Goal: Information Seeking & Learning: Learn about a topic

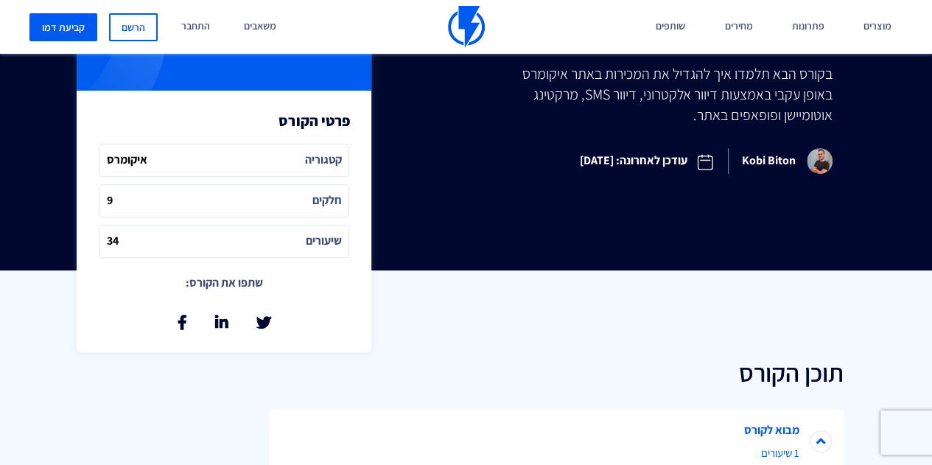
scroll to position [516, 0]
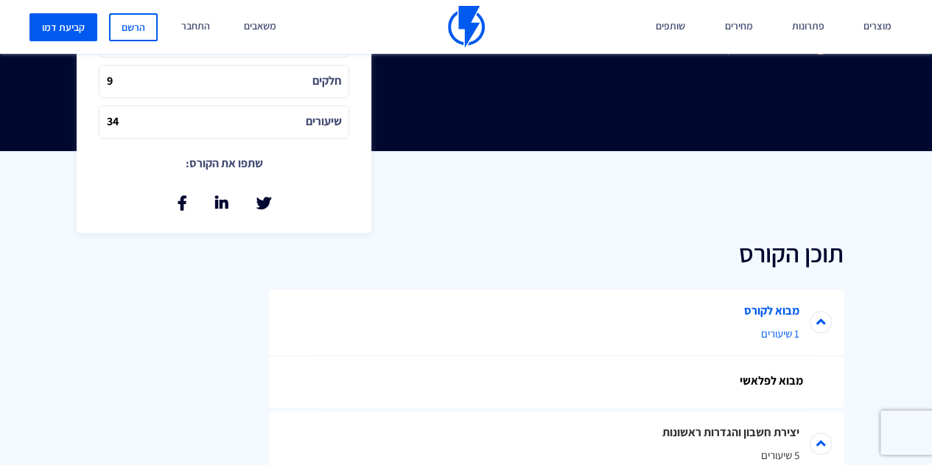
click at [761, 330] on span "1 שיעורים" at bounding box center [556, 333] width 486 height 15
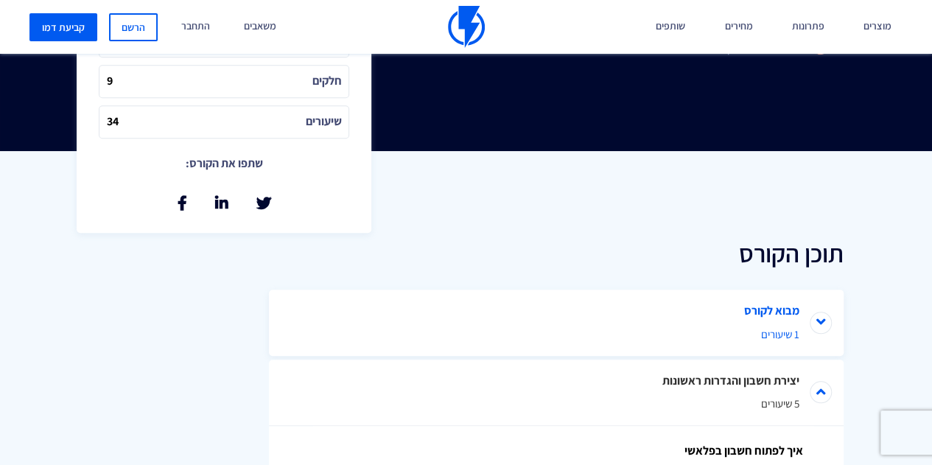
click at [761, 330] on span "1 שיעורים" at bounding box center [556, 334] width 486 height 15
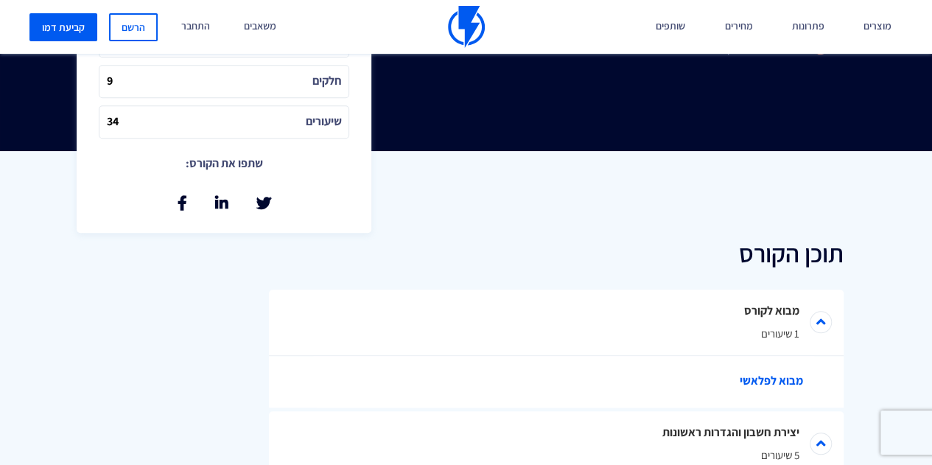
click at [762, 383] on link "מבוא לפלאשי" at bounding box center [563, 382] width 501 height 52
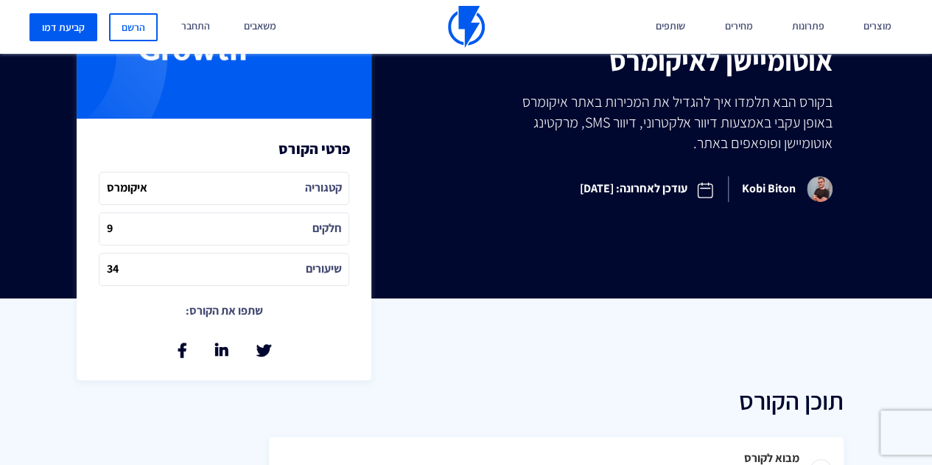
scroll to position [737, 0]
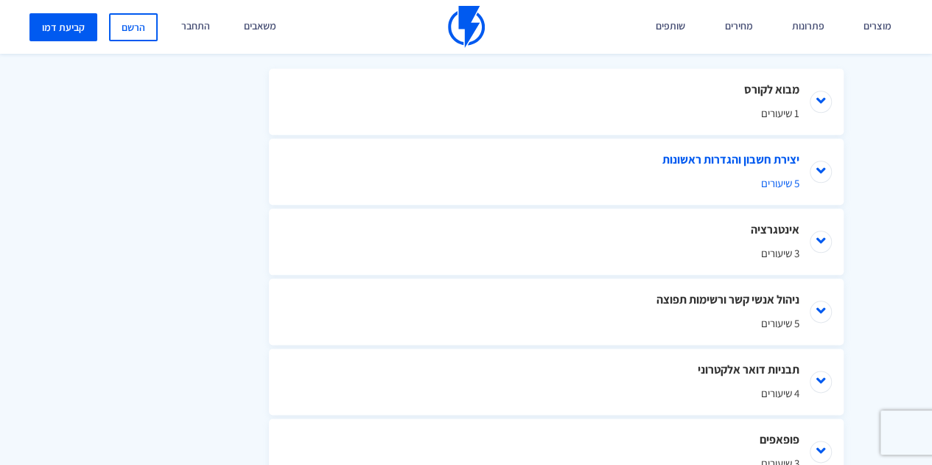
click at [745, 172] on li "יצירת חשבון והגדרות ראשונות 5 שיעורים" at bounding box center [556, 172] width 575 height 66
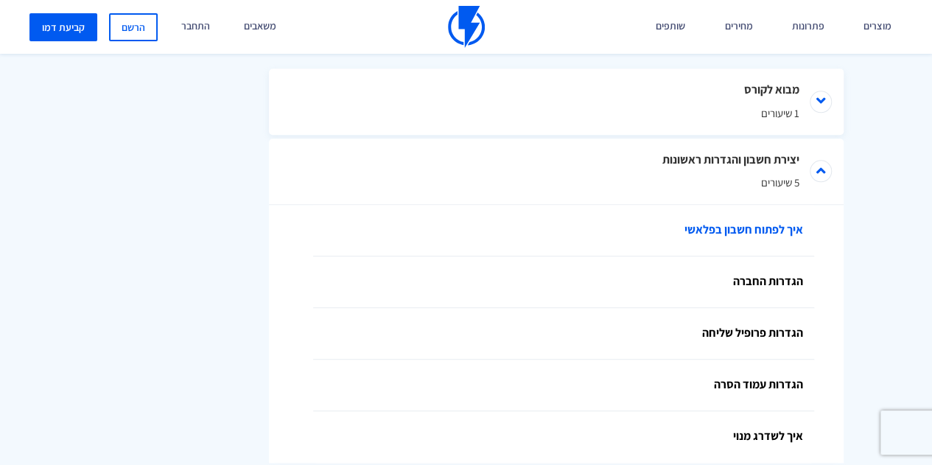
scroll to position [884, 0]
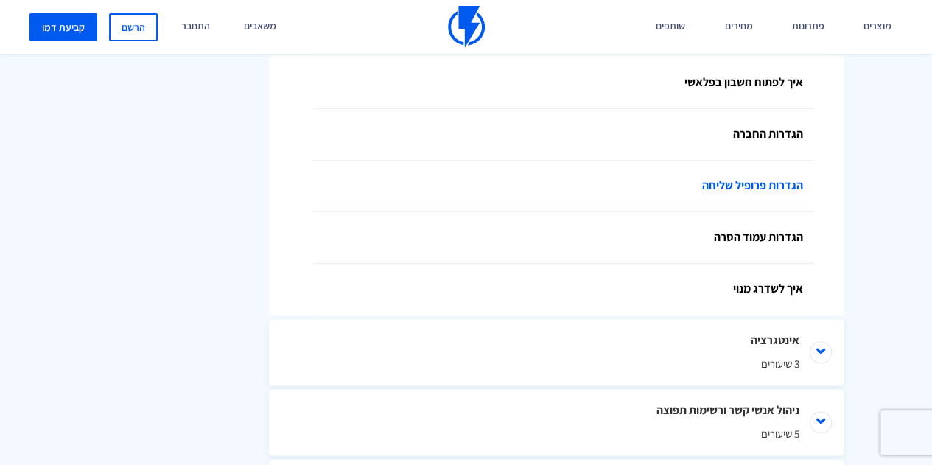
click at [741, 188] on link "הגדרות פרופיל שליחה" at bounding box center [563, 187] width 501 height 52
